Goal: Find specific page/section: Find specific page/section

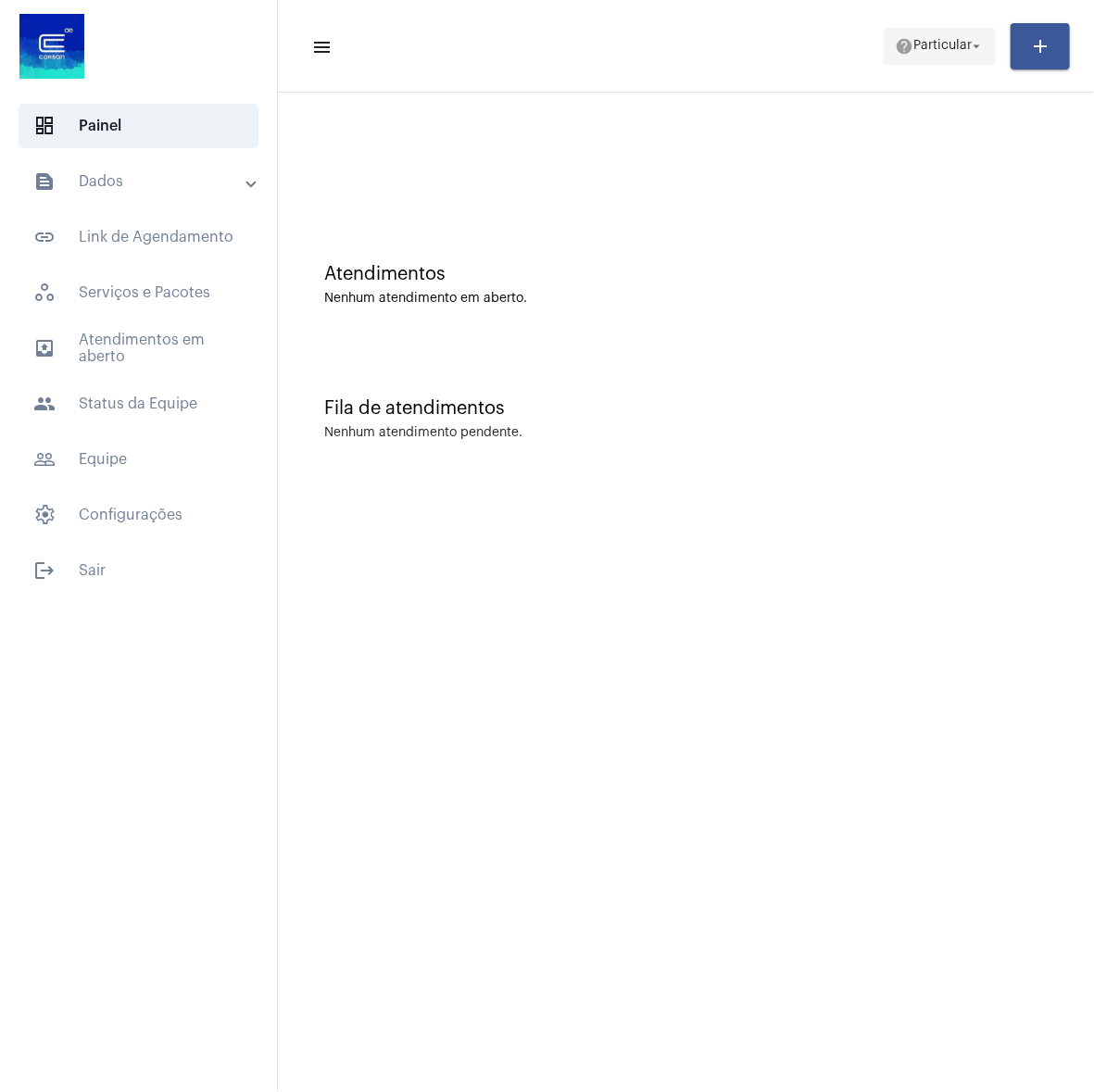
click at [923, 42] on span "Particular" at bounding box center [943, 46] width 59 height 13
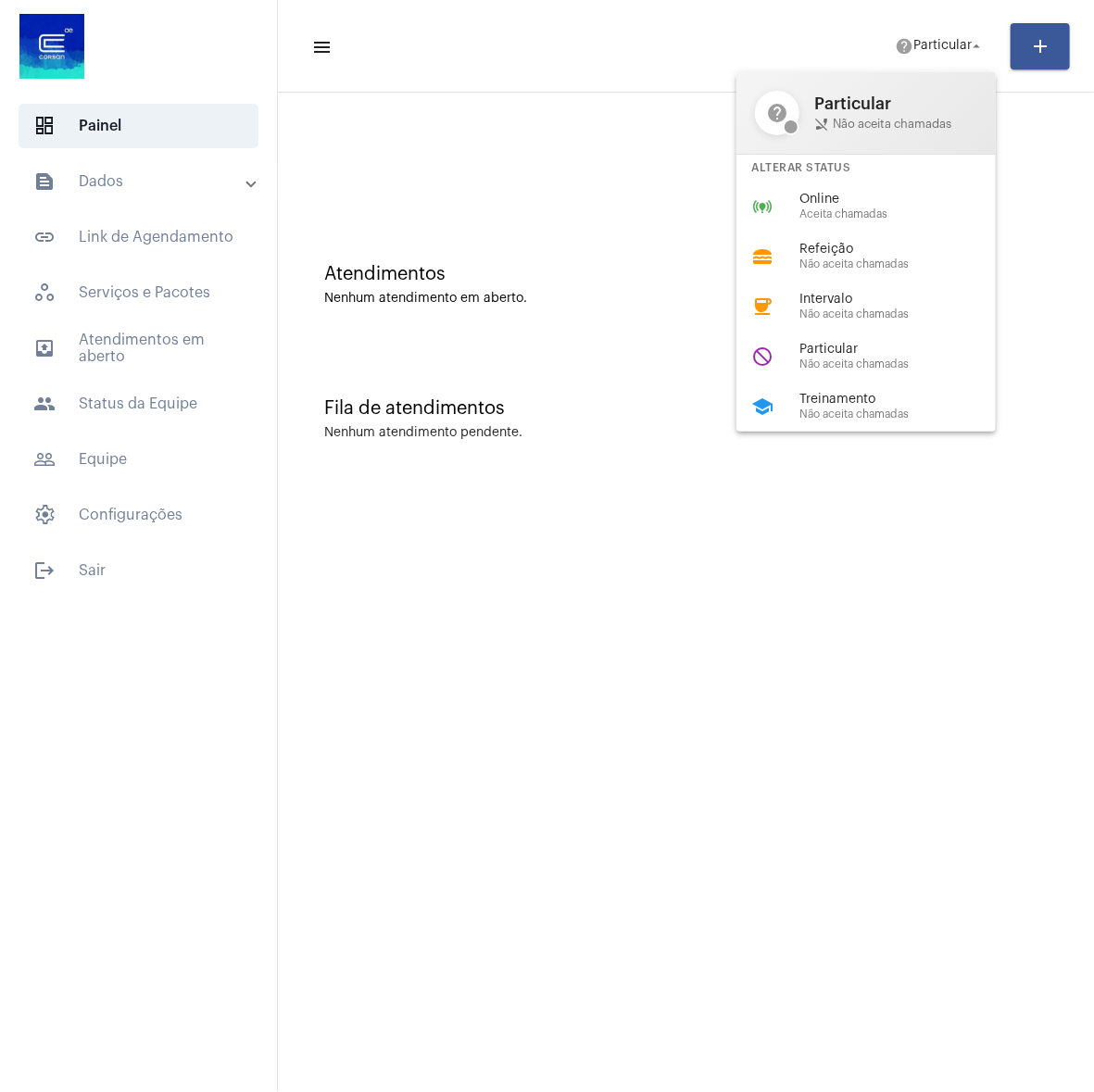
click at [621, 72] on div at bounding box center [547, 546] width 1094 height 1092
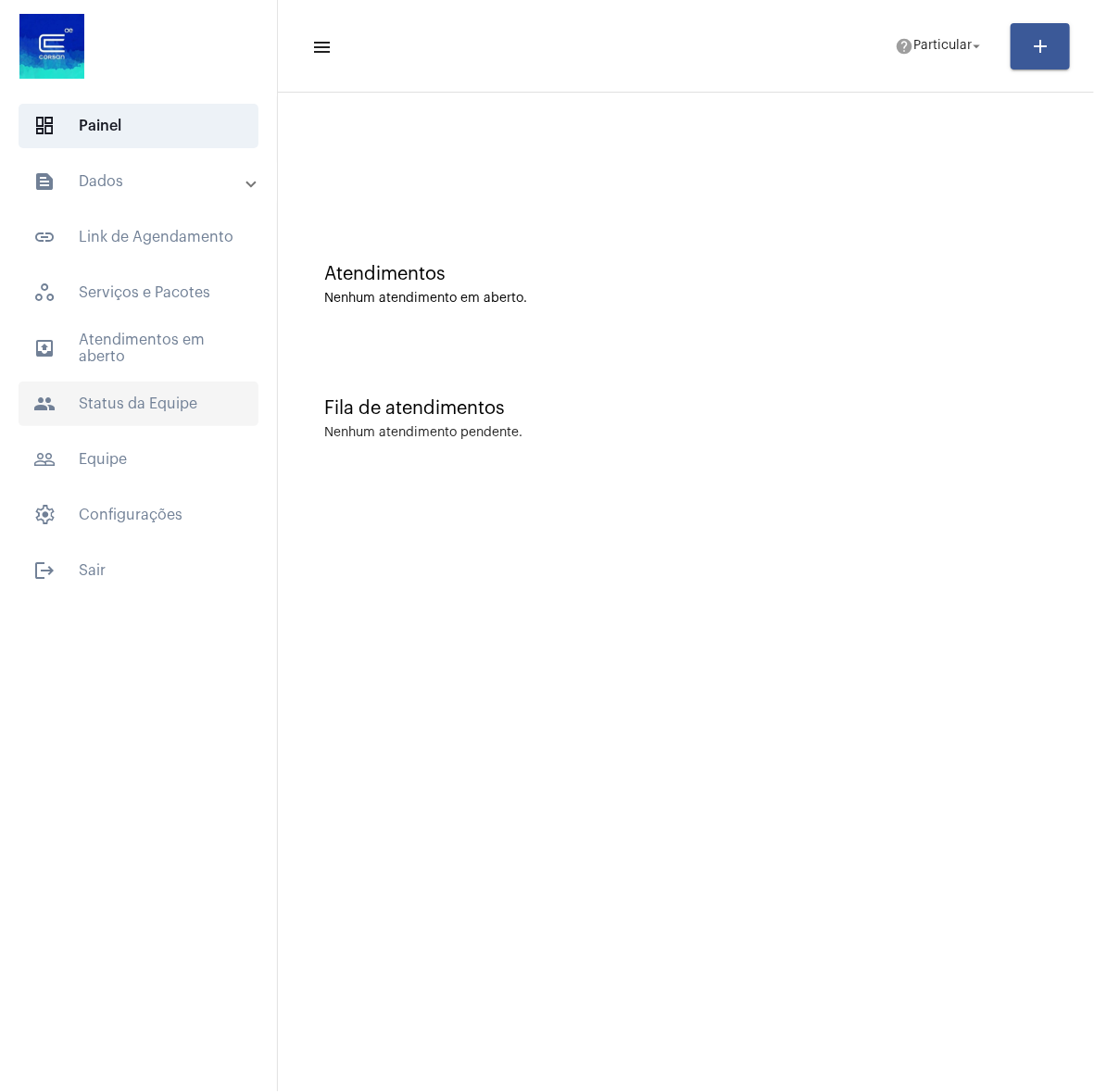
click at [164, 399] on span "people Status da Equipe" at bounding box center [139, 403] width 240 height 44
